Goal: Use online tool/utility: Utilize a website feature to perform a specific function

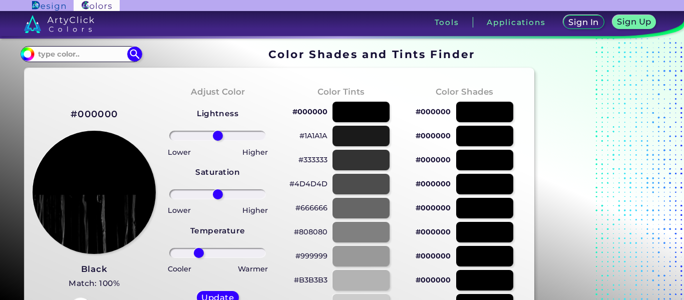
drag, startPoint x: 221, startPoint y: 254, endPoint x: 198, endPoint y: 255, distance: 22.6
type input "-44"
click at [198, 255] on input "range" at bounding box center [217, 253] width 97 height 10
drag, startPoint x: 221, startPoint y: 193, endPoint x: 205, endPoint y: 196, distance: 15.8
click at [205, 196] on input "range" at bounding box center [217, 194] width 97 height 10
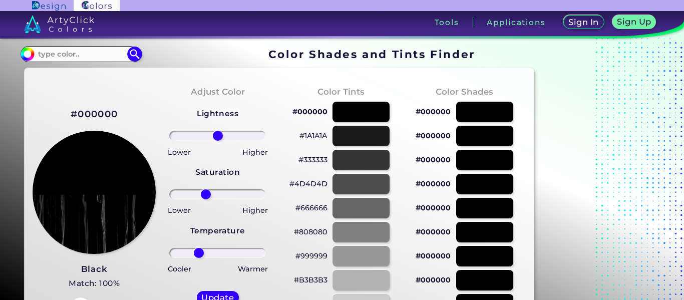
click at [205, 195] on input "range" at bounding box center [217, 194] width 97 height 10
drag, startPoint x: 205, startPoint y: 195, endPoint x: 254, endPoint y: 195, distance: 49.1
type input "84"
click at [254, 195] on input "range" at bounding box center [217, 194] width 97 height 10
drag, startPoint x: 216, startPoint y: 133, endPoint x: 206, endPoint y: 134, distance: 10.1
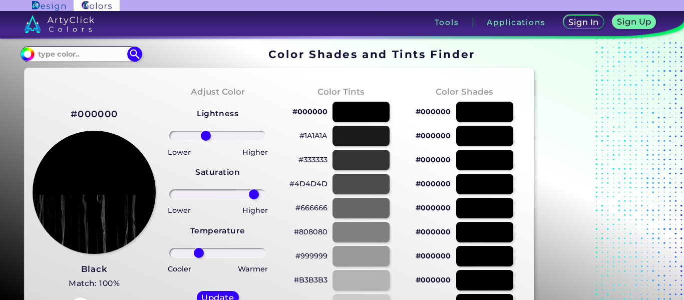
type input "-27"
click at [206, 134] on input "range" at bounding box center [217, 136] width 97 height 10
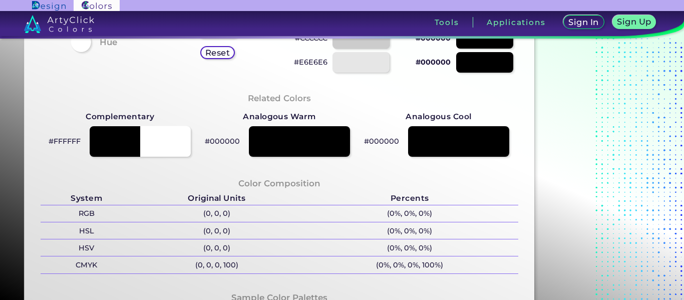
scroll to position [267, 0]
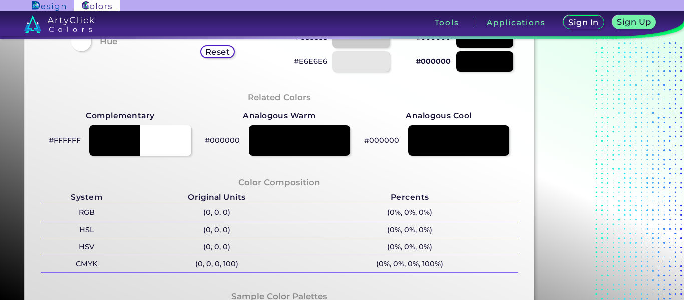
click at [106, 133] on div at bounding box center [140, 140] width 102 height 31
type input "#ffffff"
type input "0"
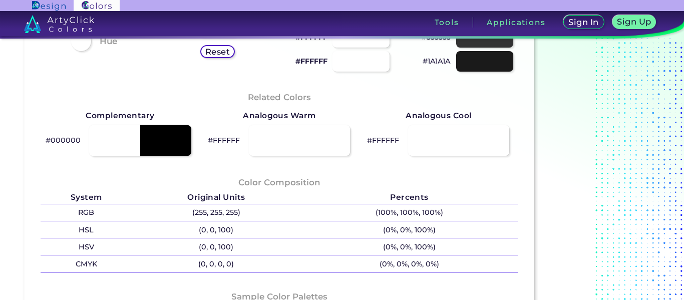
click at [175, 144] on div at bounding box center [140, 140] width 102 height 31
type input "#000000"
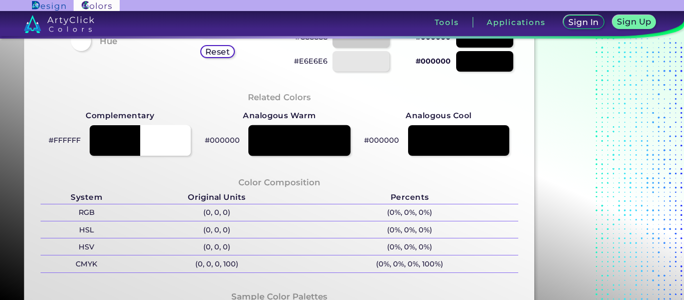
click at [265, 150] on div at bounding box center [299, 140] width 102 height 31
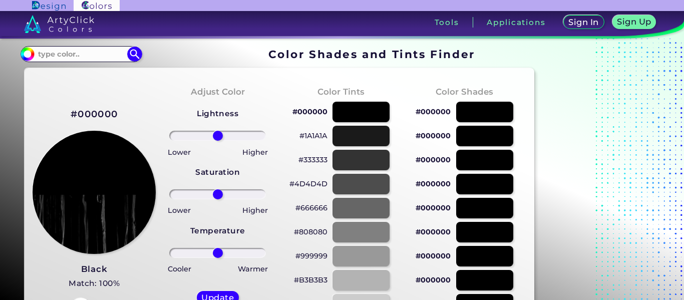
click at [104, 107] on div "#000000" at bounding box center [94, 114] width 47 height 17
click at [105, 109] on h2 "#000000" at bounding box center [94, 114] width 47 height 13
click at [107, 115] on h2 "#000000 copied" at bounding box center [94, 114] width 47 height 13
click at [60, 49] on input at bounding box center [81, 54] width 93 height 14
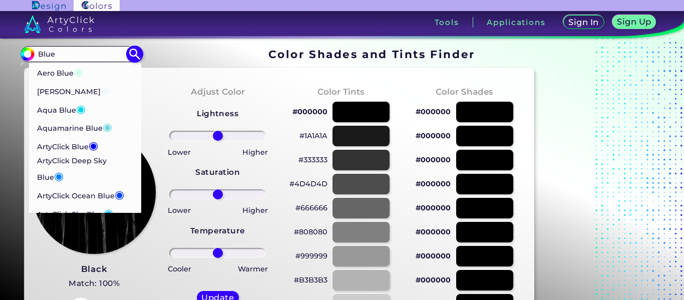
type input "Blue"
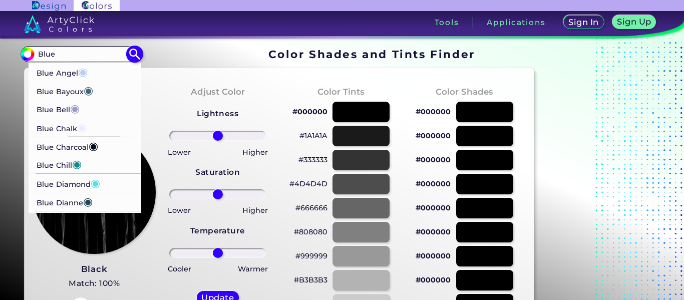
scroll to position [230, 0]
click at [73, 151] on p "Blue Charcoal ◉" at bounding box center [68, 146] width 62 height 19
type input "#010d1a"
type input "#010D1A"
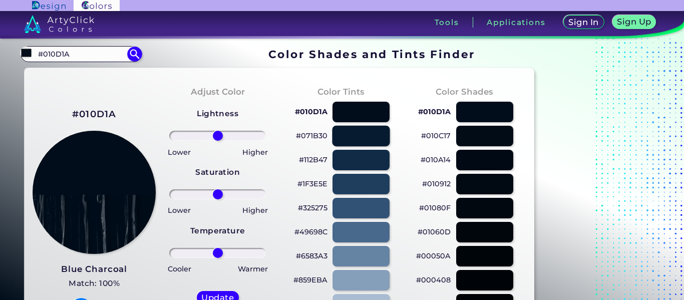
click at [367, 137] on div at bounding box center [361, 136] width 58 height 21
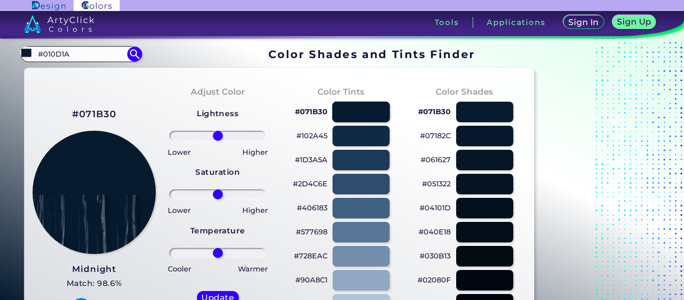
click at [365, 112] on div at bounding box center [361, 112] width 58 height 21
click at [365, 115] on div at bounding box center [361, 112] width 58 height 21
click at [364, 138] on div at bounding box center [361, 136] width 58 height 21
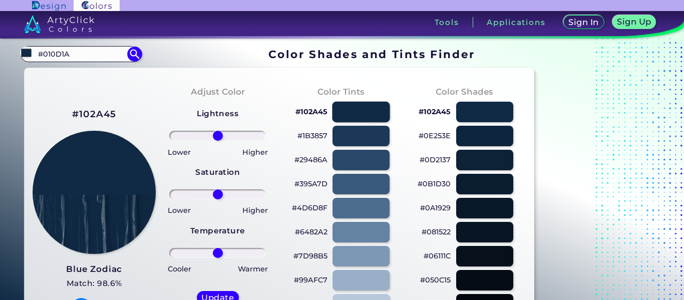
click at [354, 112] on div at bounding box center [361, 112] width 58 height 21
type input "#102a45"
